Goal: Navigation & Orientation: Find specific page/section

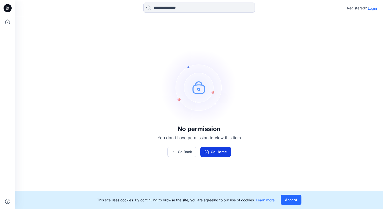
click at [220, 153] on button "Go Home" at bounding box center [215, 152] width 31 height 10
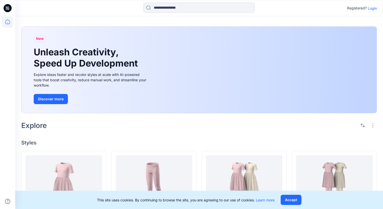
click at [373, 8] on p "Login" at bounding box center [372, 8] width 9 height 5
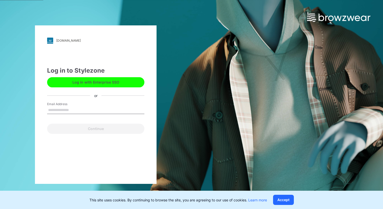
click at [92, 107] on input "Email Address" at bounding box center [95, 110] width 97 height 8
type input "*******"
click at [86, 111] on input "*******" at bounding box center [95, 110] width 97 height 8
click at [102, 82] on button "Log in with Enterprise SSO" at bounding box center [95, 82] width 97 height 10
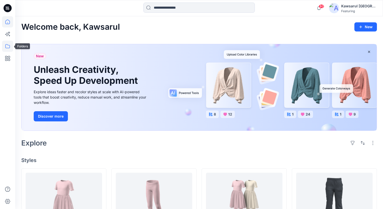
click at [9, 45] on icon at bounding box center [7, 46] width 11 height 11
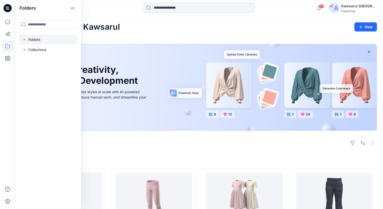
click at [49, 42] on div at bounding box center [48, 39] width 58 height 10
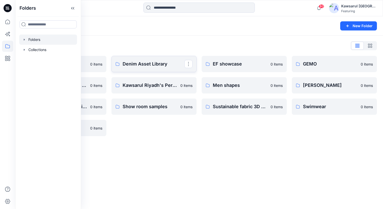
click at [152, 62] on p "Denim Asset Library" at bounding box center [154, 63] width 62 height 7
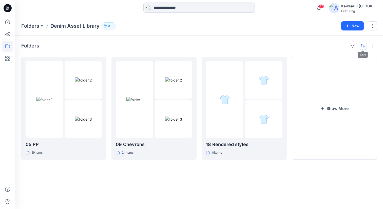
click at [365, 47] on button "button" at bounding box center [363, 46] width 8 height 8
click at [342, 70] on p "A to Z" at bounding box center [346, 69] width 32 height 5
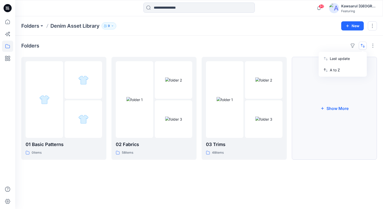
click at [333, 108] on button "Show More" at bounding box center [334, 108] width 85 height 103
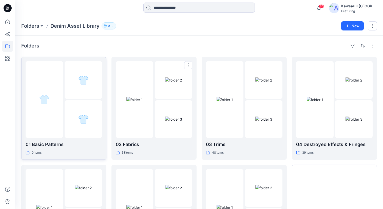
click at [67, 101] on div at bounding box center [84, 119] width 38 height 38
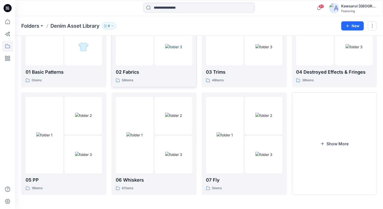
scroll to position [72, 0]
click at [64, 143] on div at bounding box center [64, 134] width 77 height 77
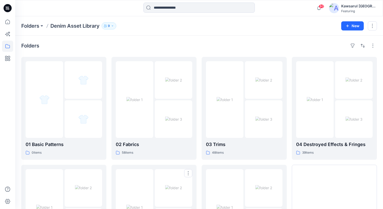
scroll to position [72, 0]
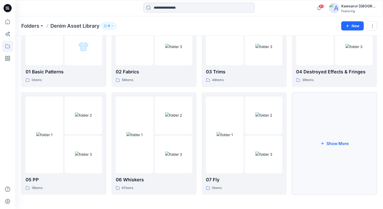
click at [324, 150] on button "Show More" at bounding box center [334, 143] width 85 height 103
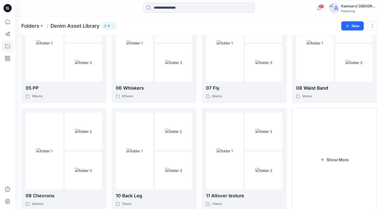
scroll to position [180, 0]
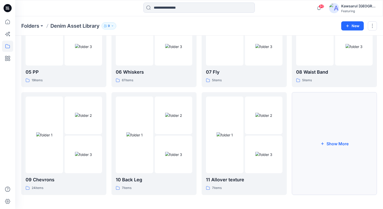
click at [334, 143] on button "Show More" at bounding box center [334, 143] width 85 height 103
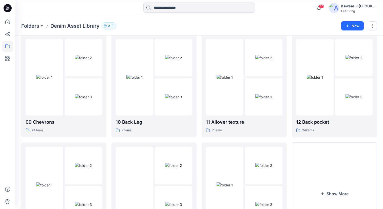
scroll to position [288, 0]
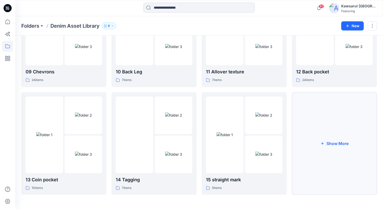
click at [340, 144] on button "Show More" at bounding box center [334, 143] width 85 height 103
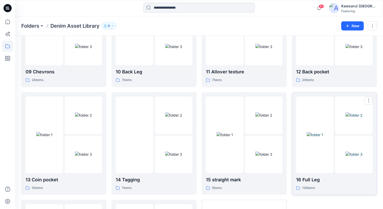
click at [343, 135] on div at bounding box center [354, 134] width 38 height 77
